Goal: Information Seeking & Learning: Learn about a topic

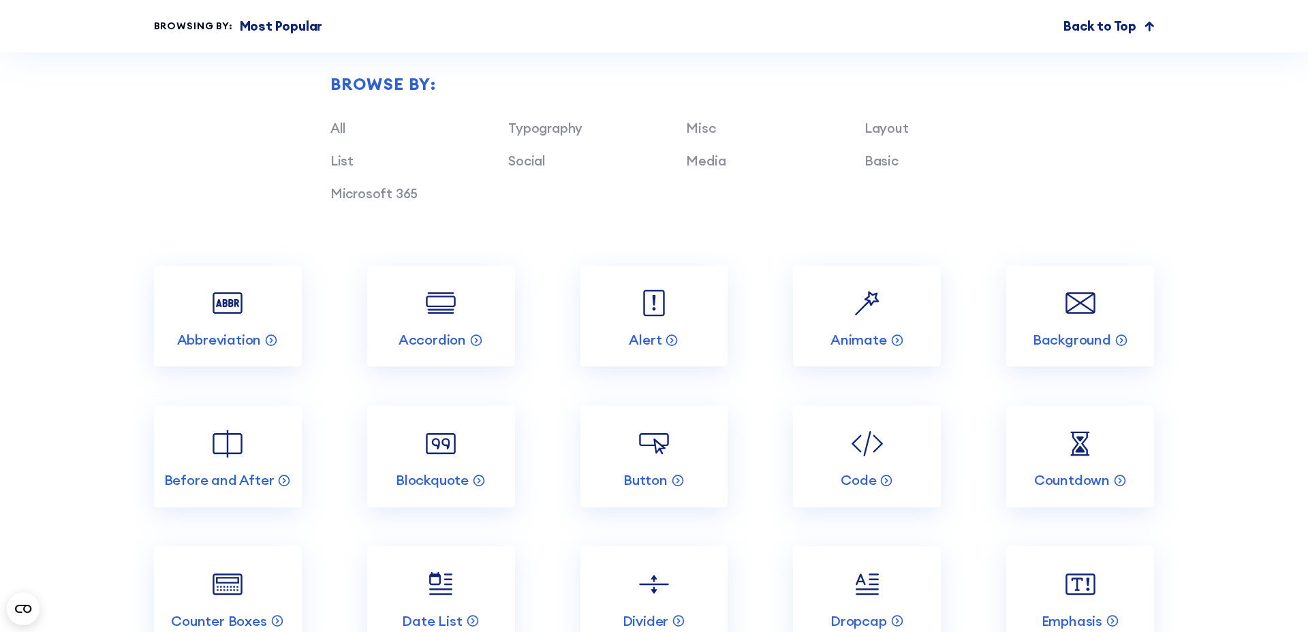
scroll to position [1650, 0]
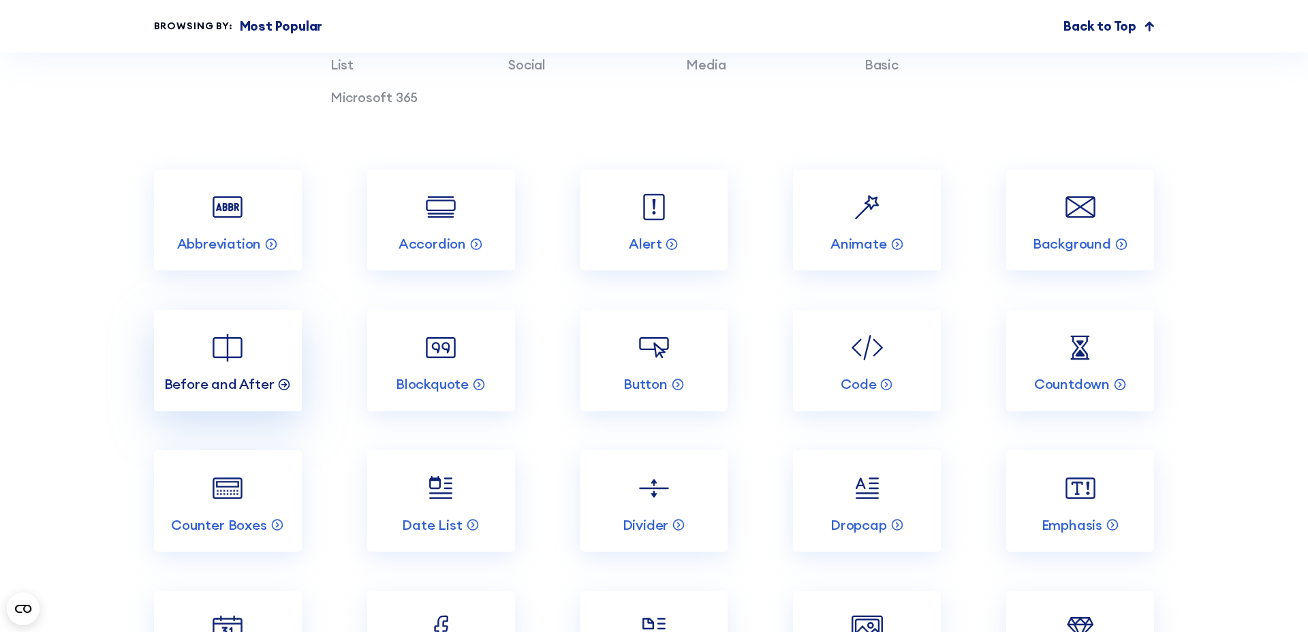
click at [239, 380] on p "Before and After" at bounding box center [219, 384] width 110 height 18
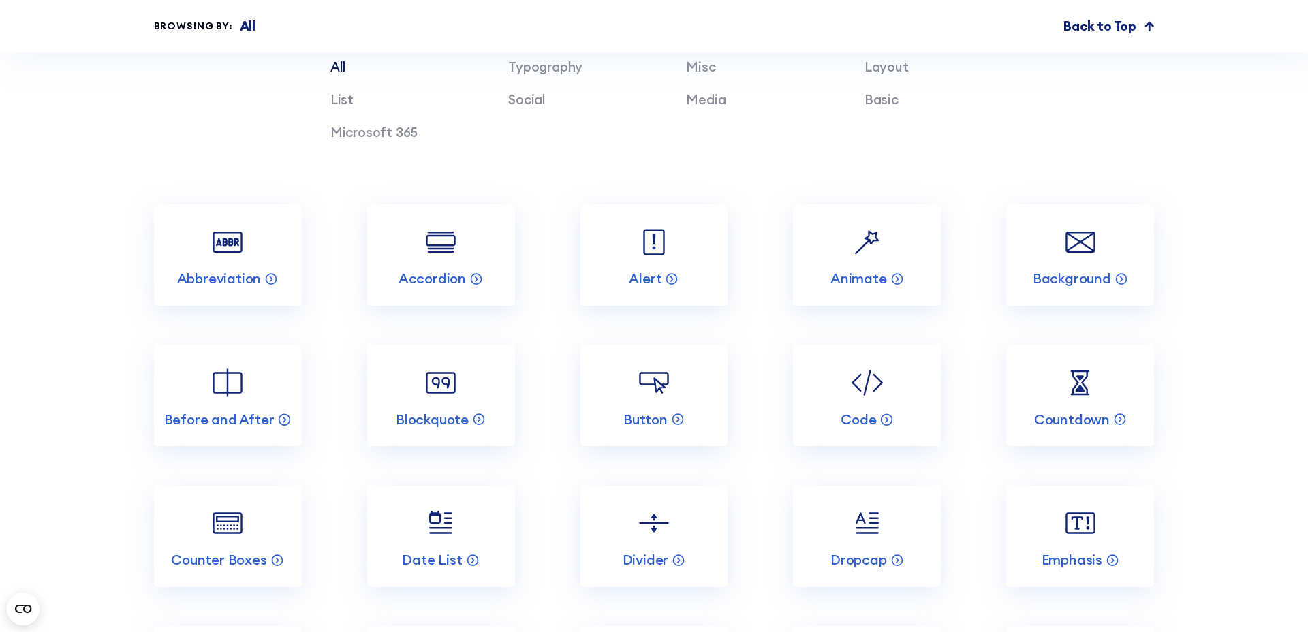
scroll to position [4556, 0]
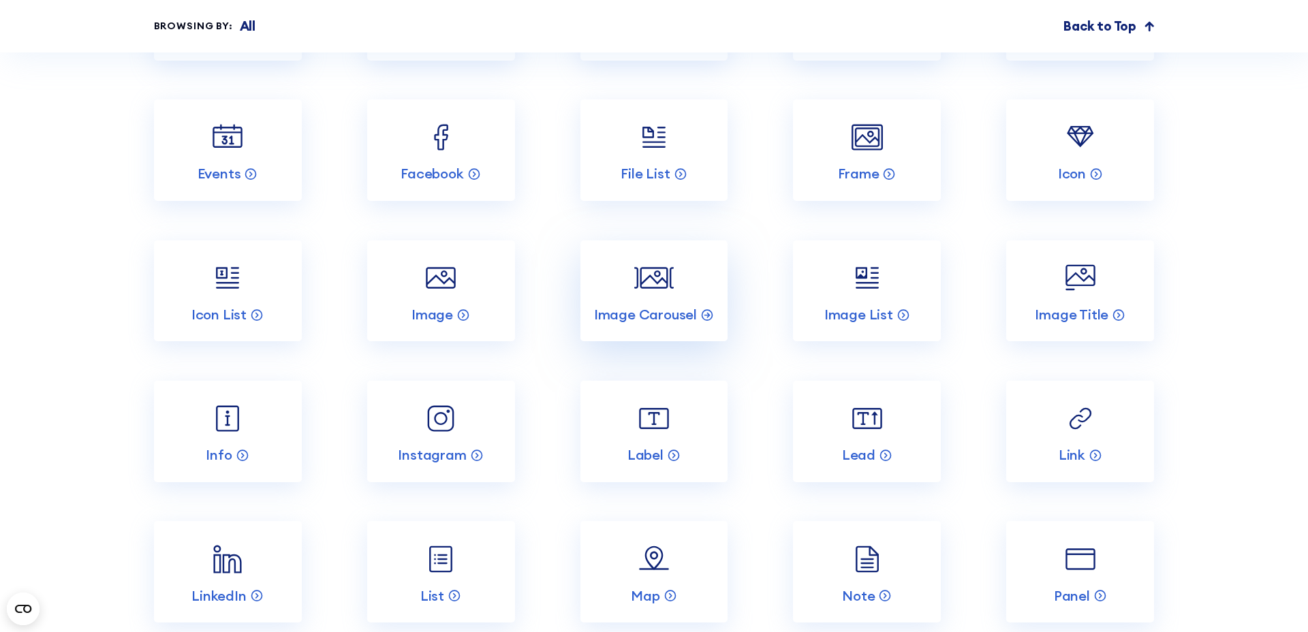
click at [664, 241] on link "Image Carousel" at bounding box center [655, 292] width 148 height 102
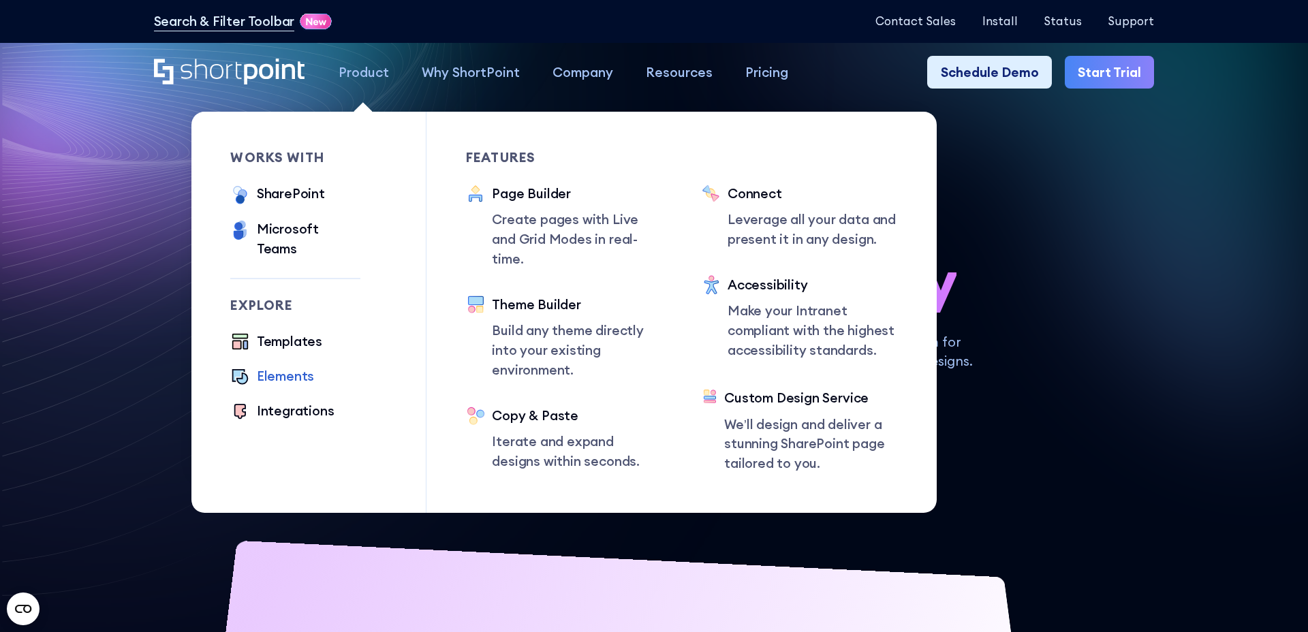
click at [294, 367] on div "Elements" at bounding box center [285, 377] width 57 height 20
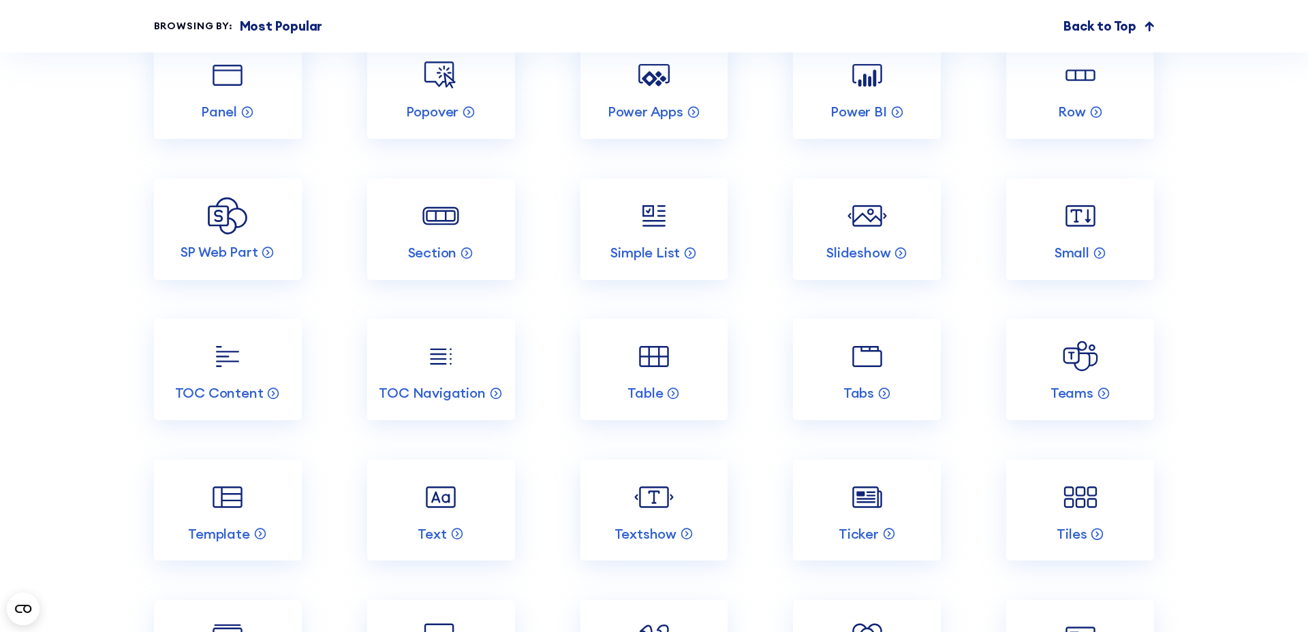
scroll to position [2719, 0]
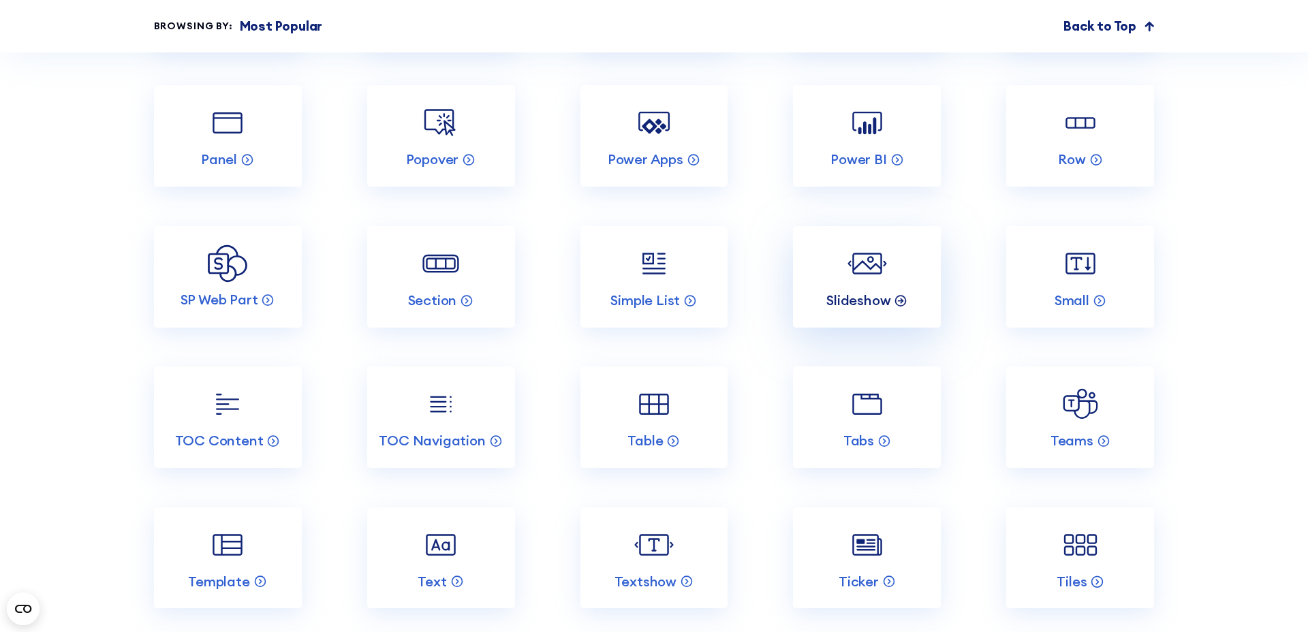
click at [889, 292] on p "Slideshow" at bounding box center [859, 301] width 64 height 18
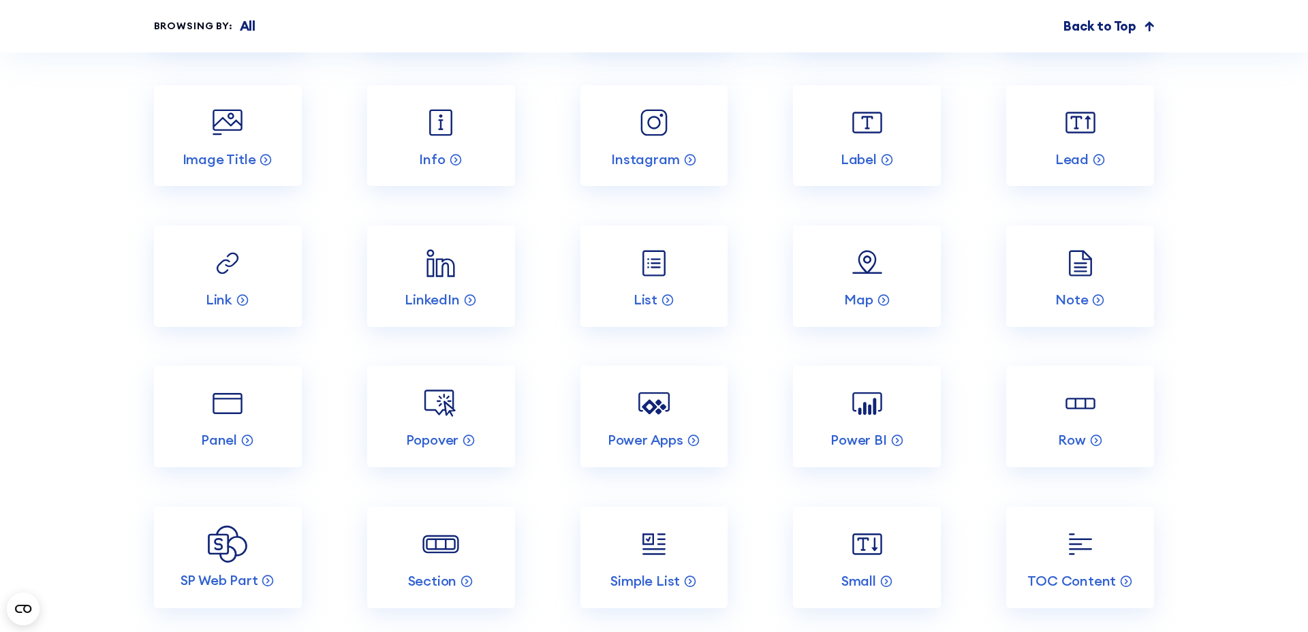
scroll to position [5155, 0]
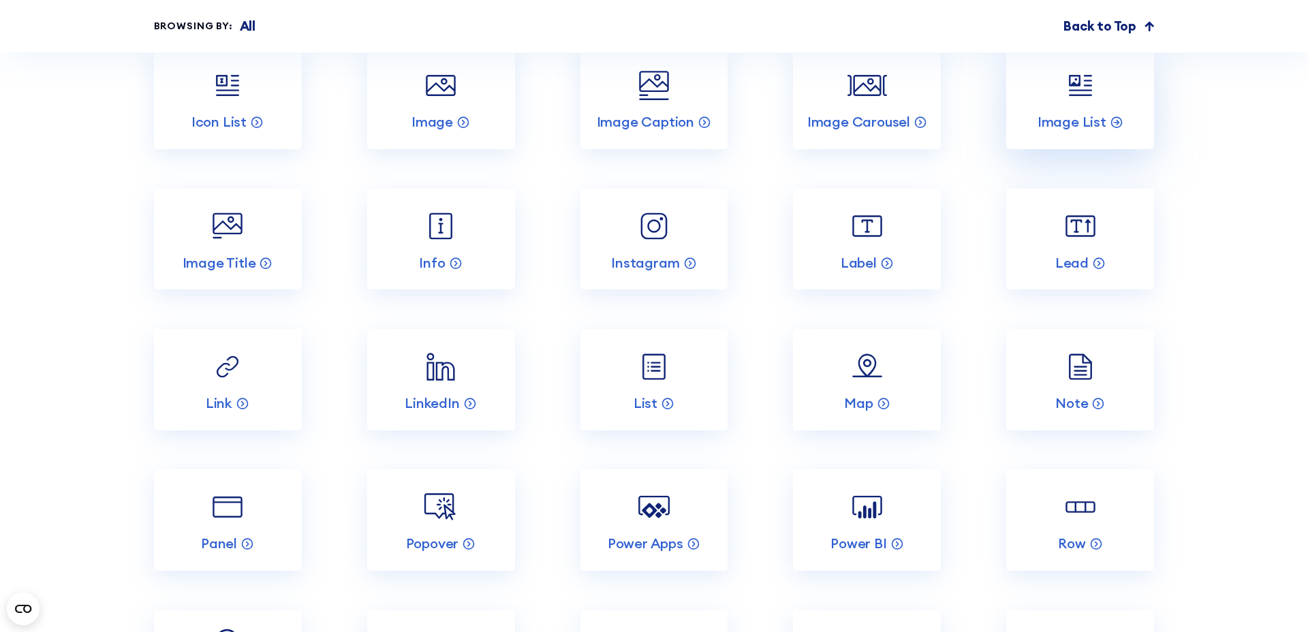
click at [1063, 117] on link "Image List" at bounding box center [1081, 99] width 148 height 102
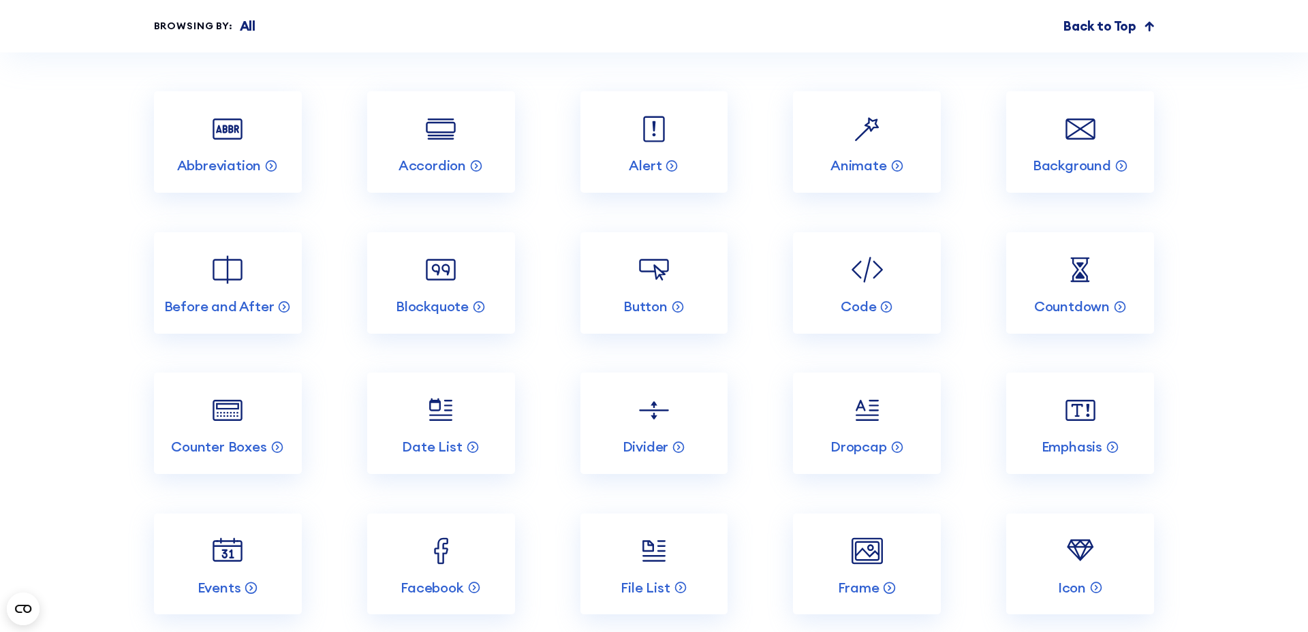
scroll to position [4404, 0]
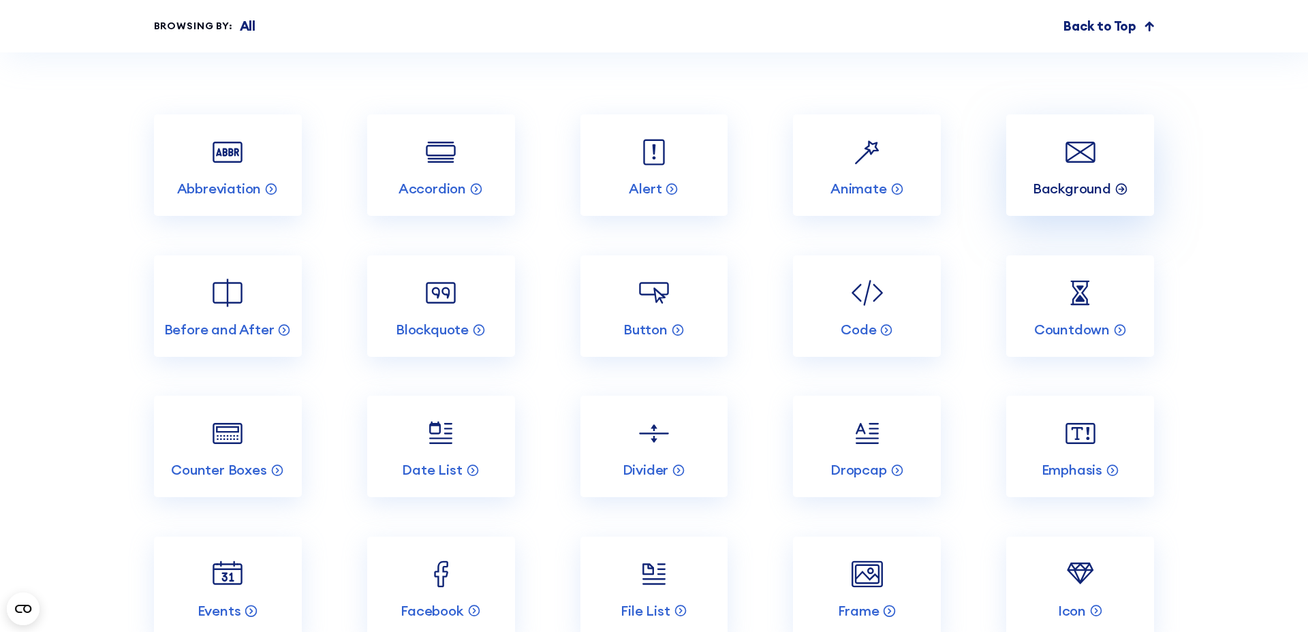
click at [1041, 180] on p "Background" at bounding box center [1072, 189] width 78 height 18
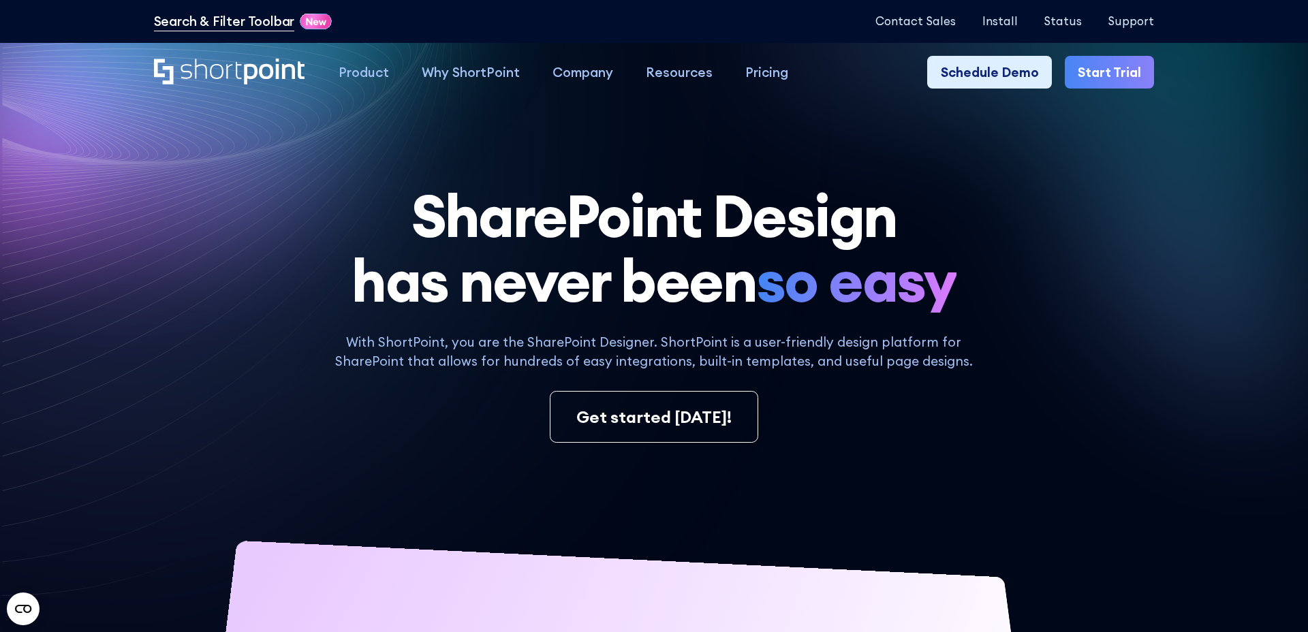
click at [251, 25] on link "Search & Filter Toolbar" at bounding box center [224, 22] width 141 height 20
